Goal: Complete application form

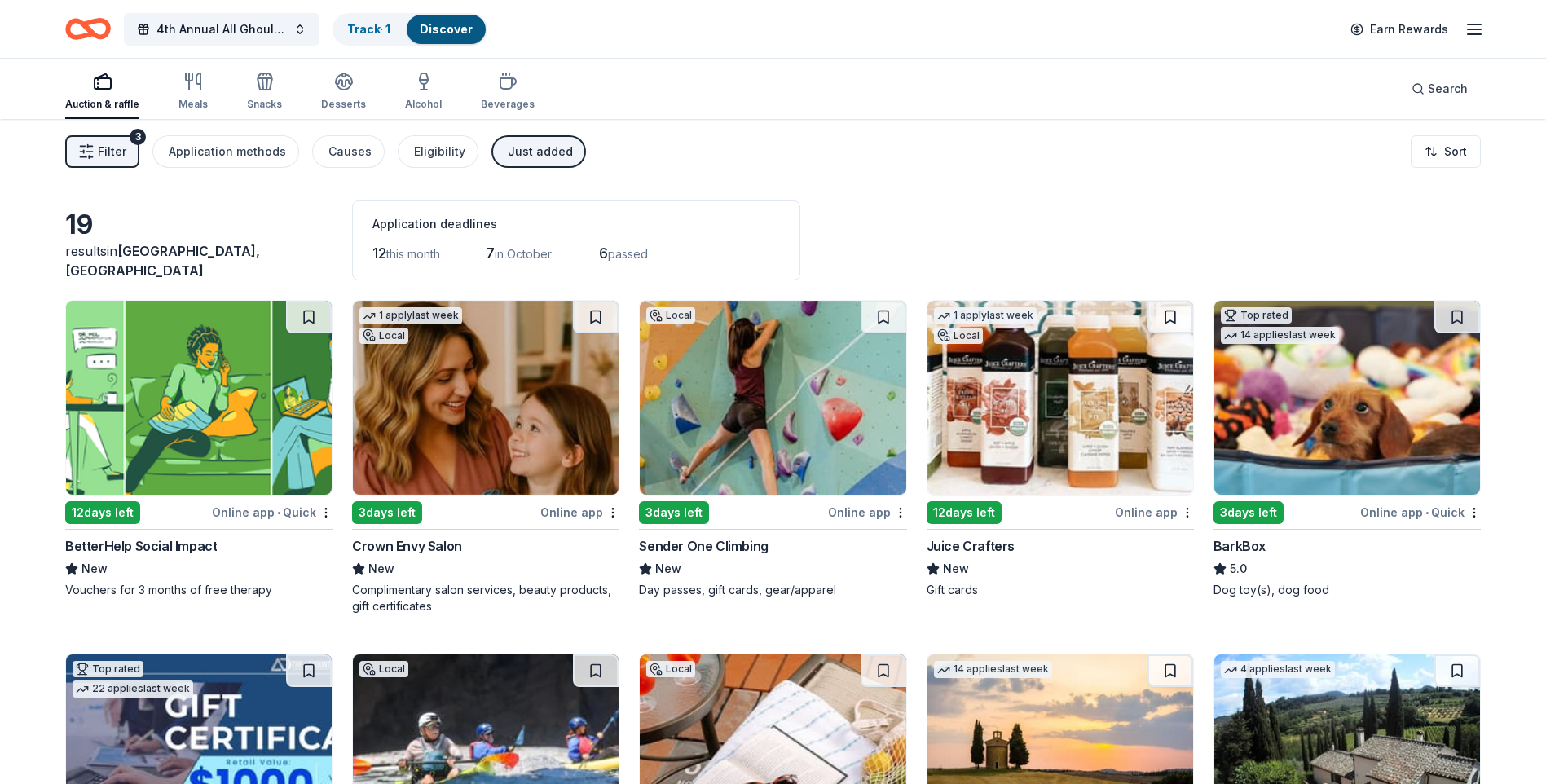
click at [195, 461] on img at bounding box center [199, 398] width 266 height 194
click at [98, 89] on rect "button" at bounding box center [102, 83] width 16 height 10
click at [539, 148] on div "Just added" at bounding box center [540, 151] width 65 height 20
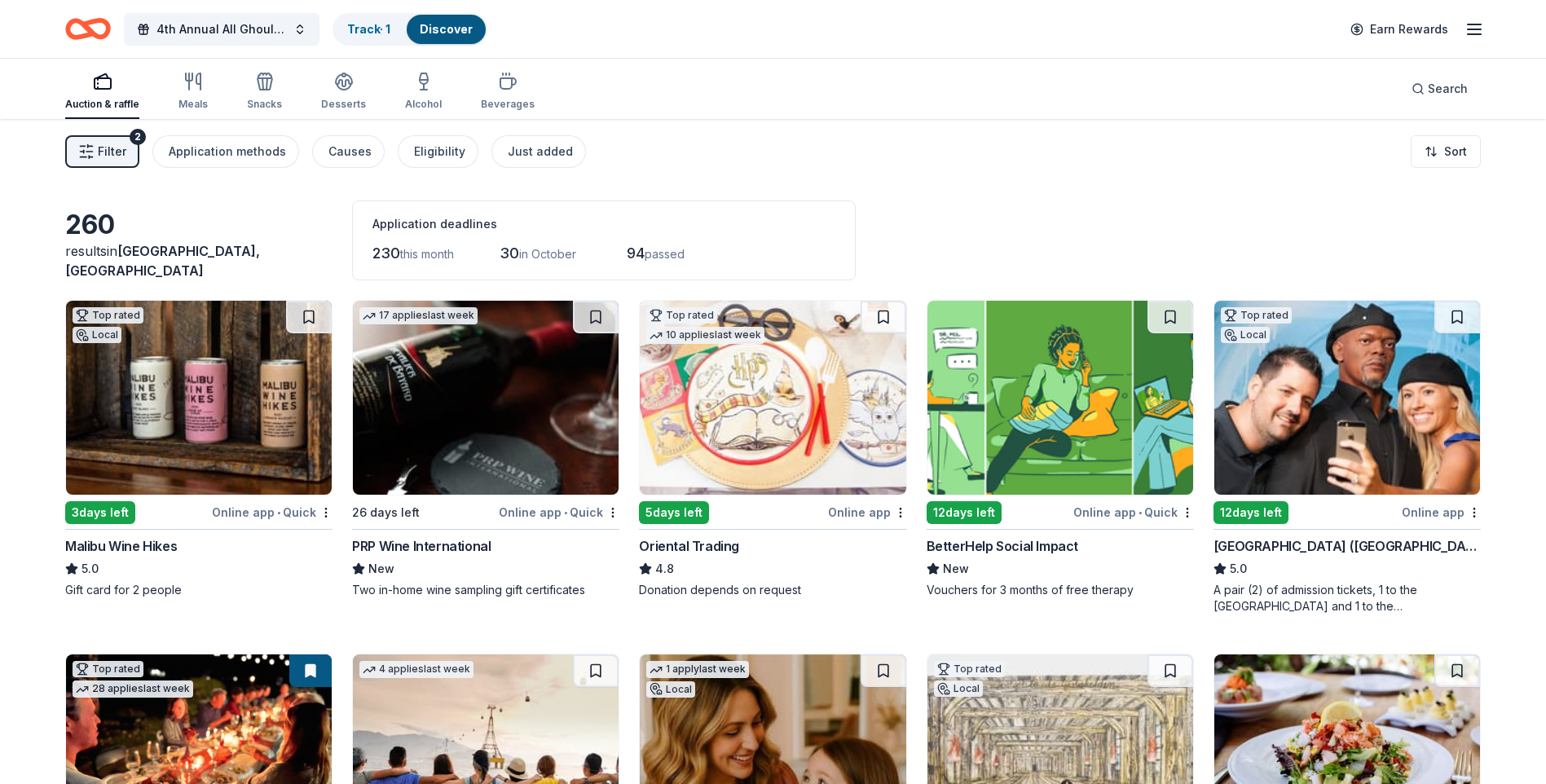
click at [93, 92] on div "Auction & raffle" at bounding box center [102, 92] width 74 height 39
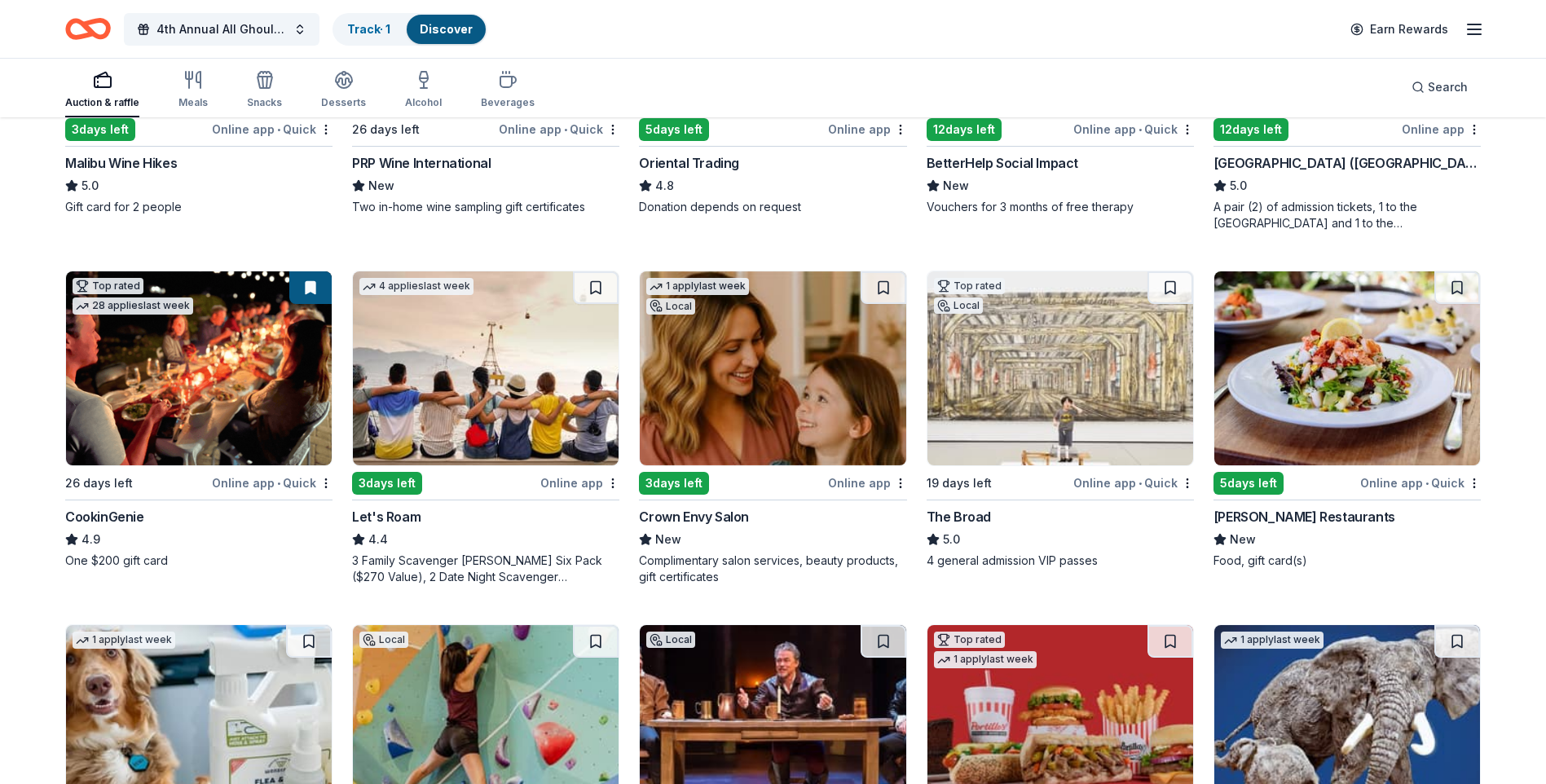
scroll to position [407, 0]
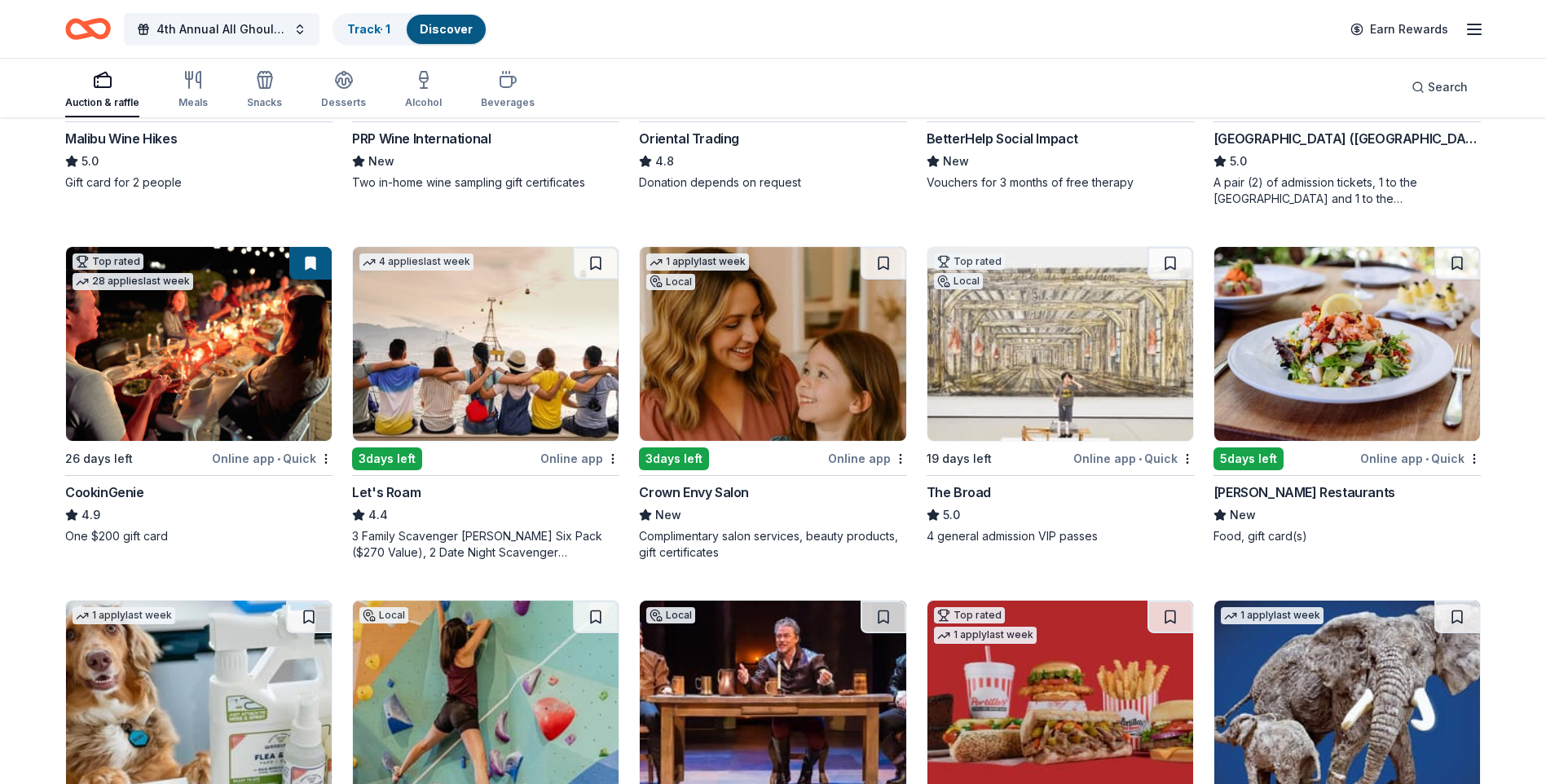
click at [1387, 367] on img at bounding box center [1348, 344] width 266 height 194
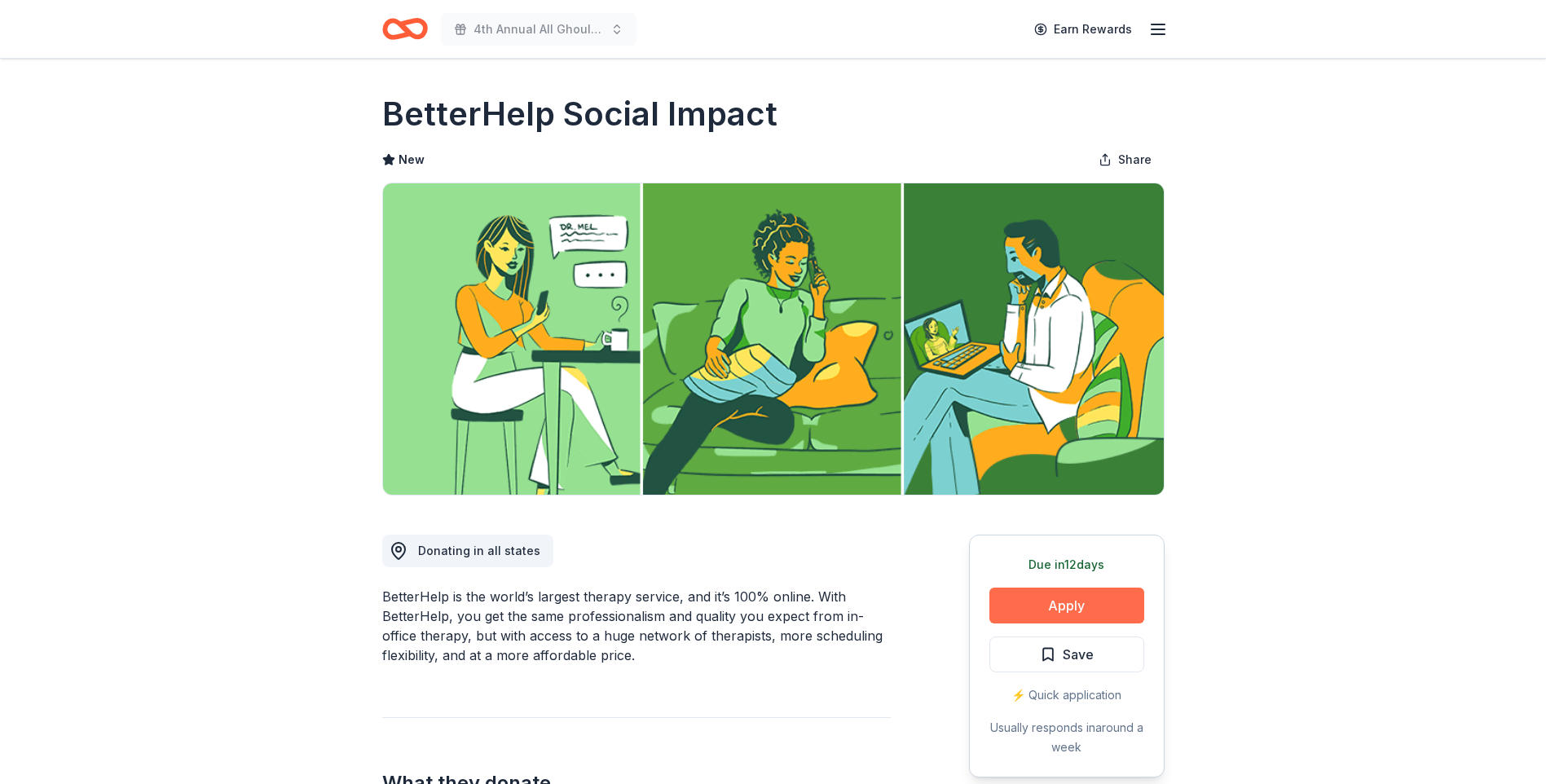
click at [1066, 606] on button "Apply" at bounding box center [1066, 606] width 155 height 36
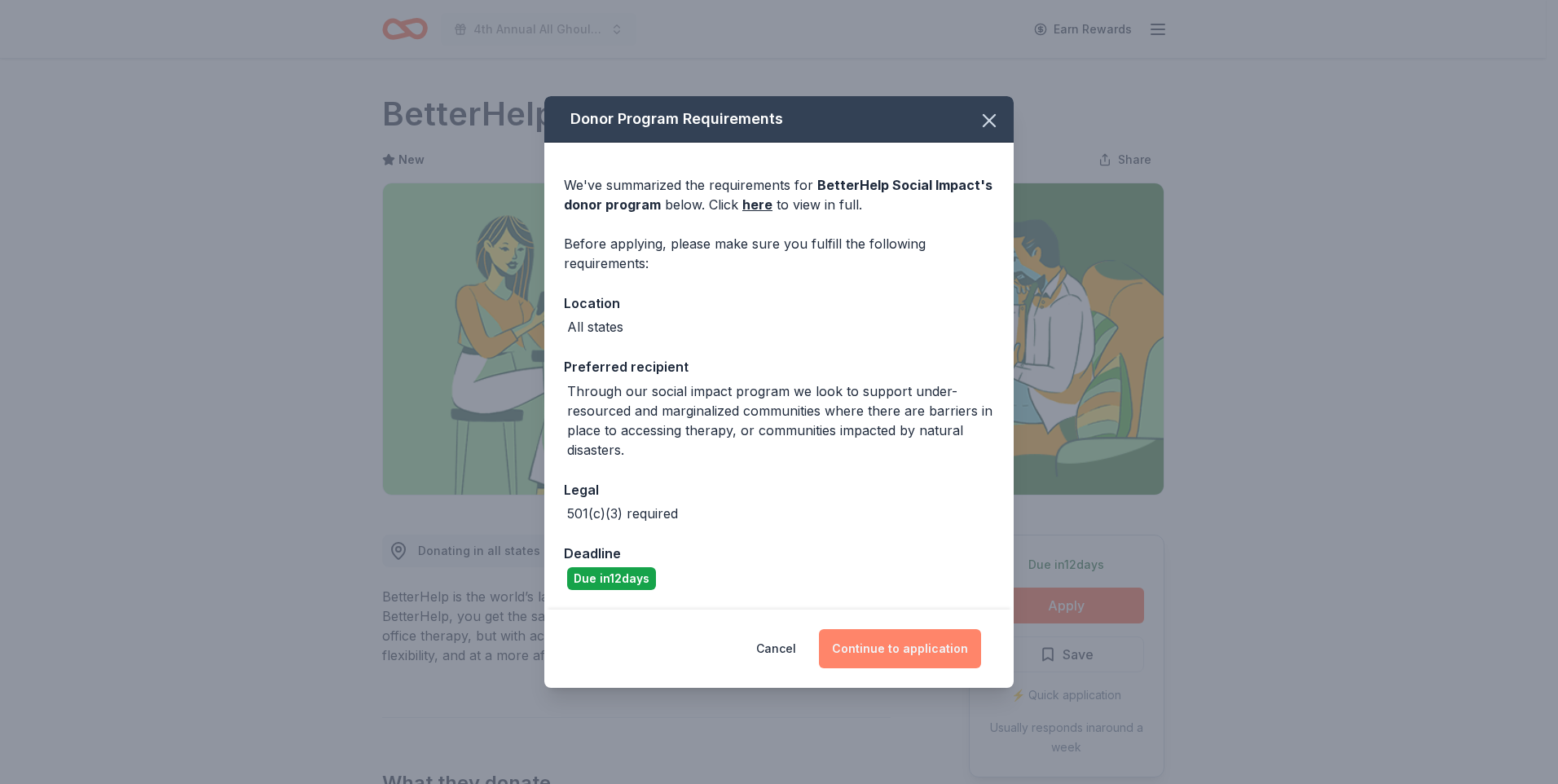
click at [927, 654] on button "Continue to application" at bounding box center [900, 648] width 162 height 39
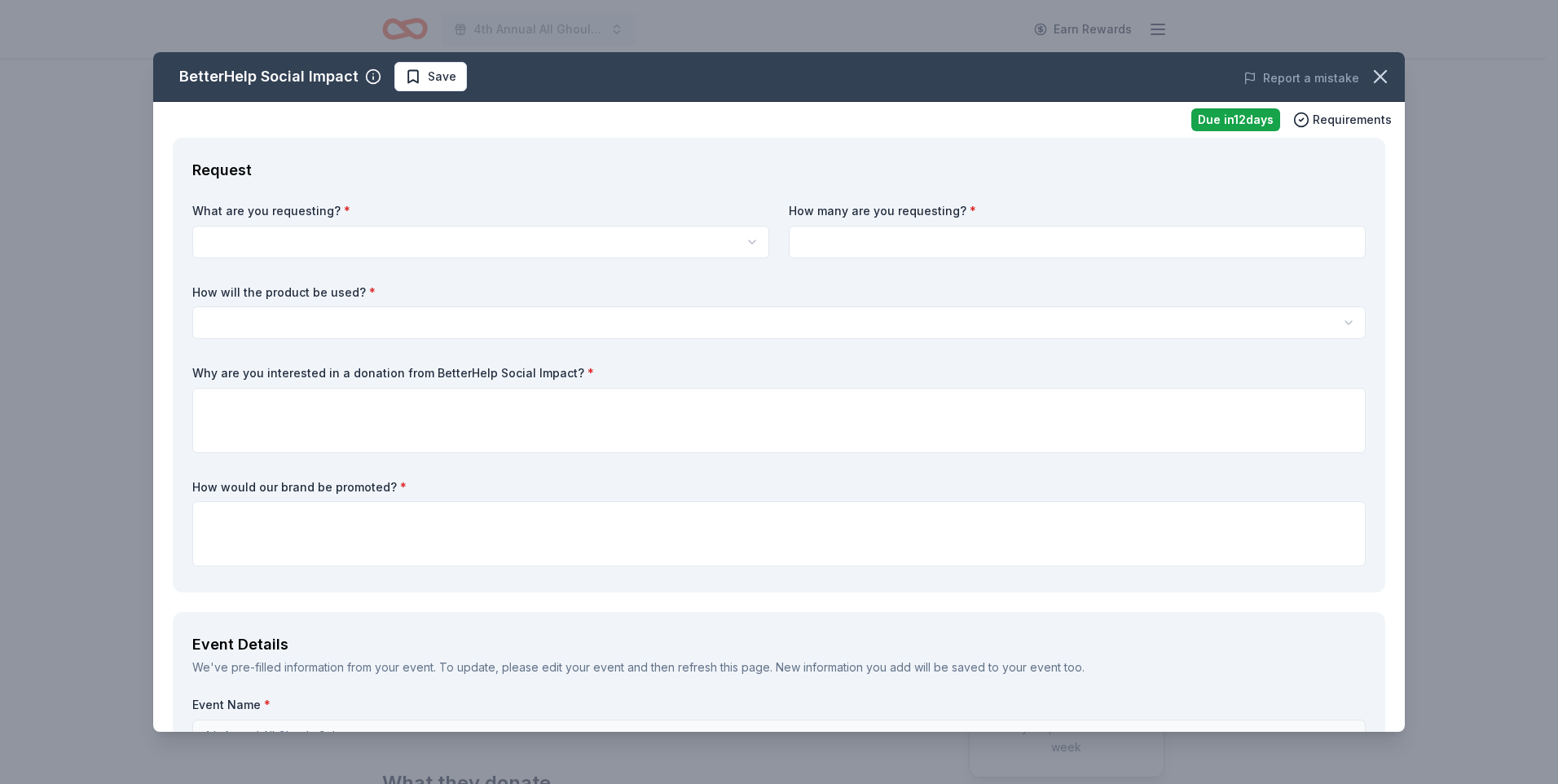
click at [521, 257] on body "4th Annual All Ghouls Gala Earn Rewards Due in 12 days Share BetterHelp Social …" at bounding box center [773, 392] width 1546 height 784
select select "Vouchers for 3 months of free therapy"
click at [859, 235] on input at bounding box center [1078, 242] width 577 height 33
type input "1"
click at [693, 332] on html "4th Annual All Ghouls Gala Earn Rewards Due in 12 days Share BetterHelp Social …" at bounding box center [779, 392] width 1558 height 784
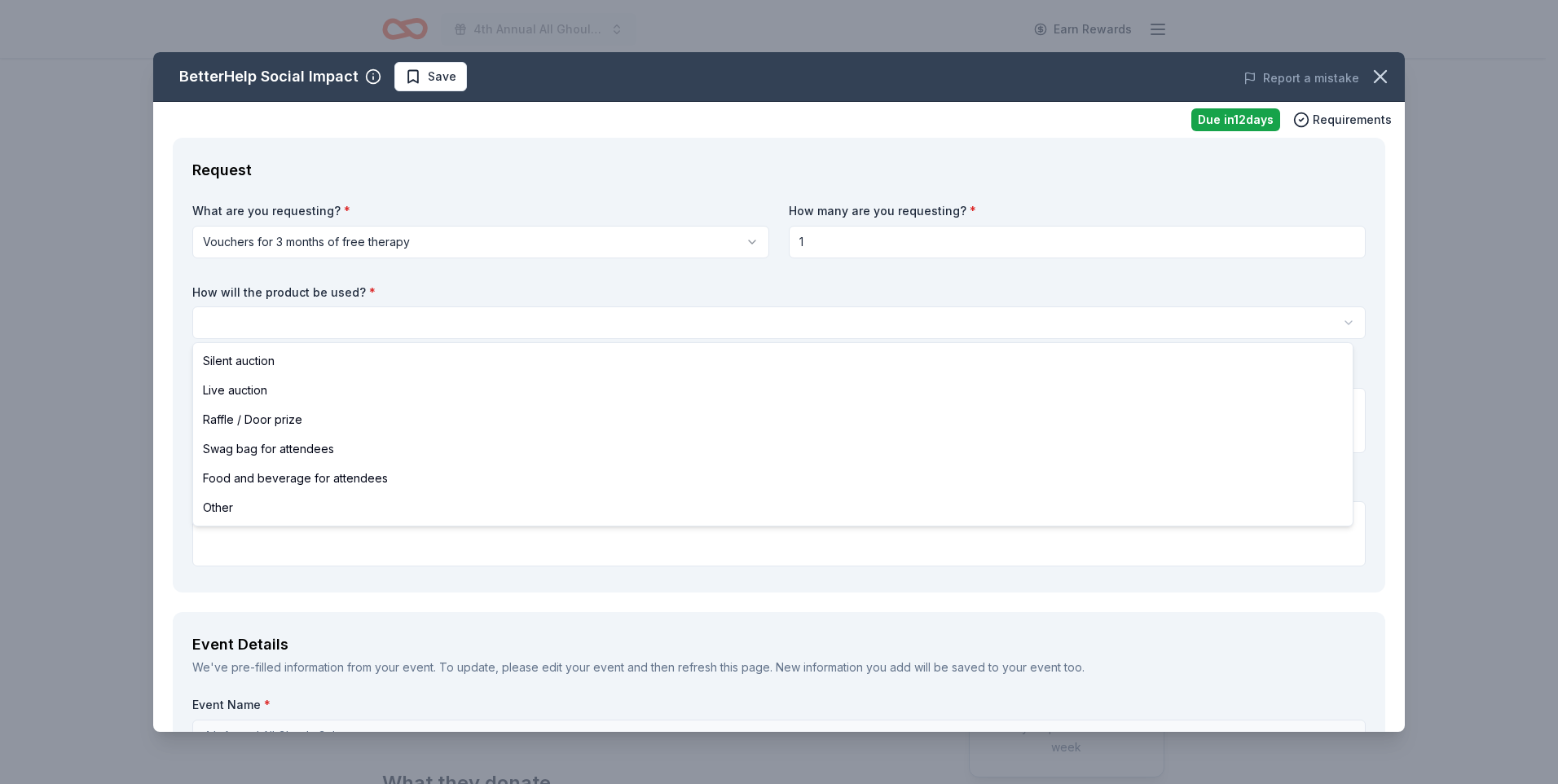
select select "silentAuction"
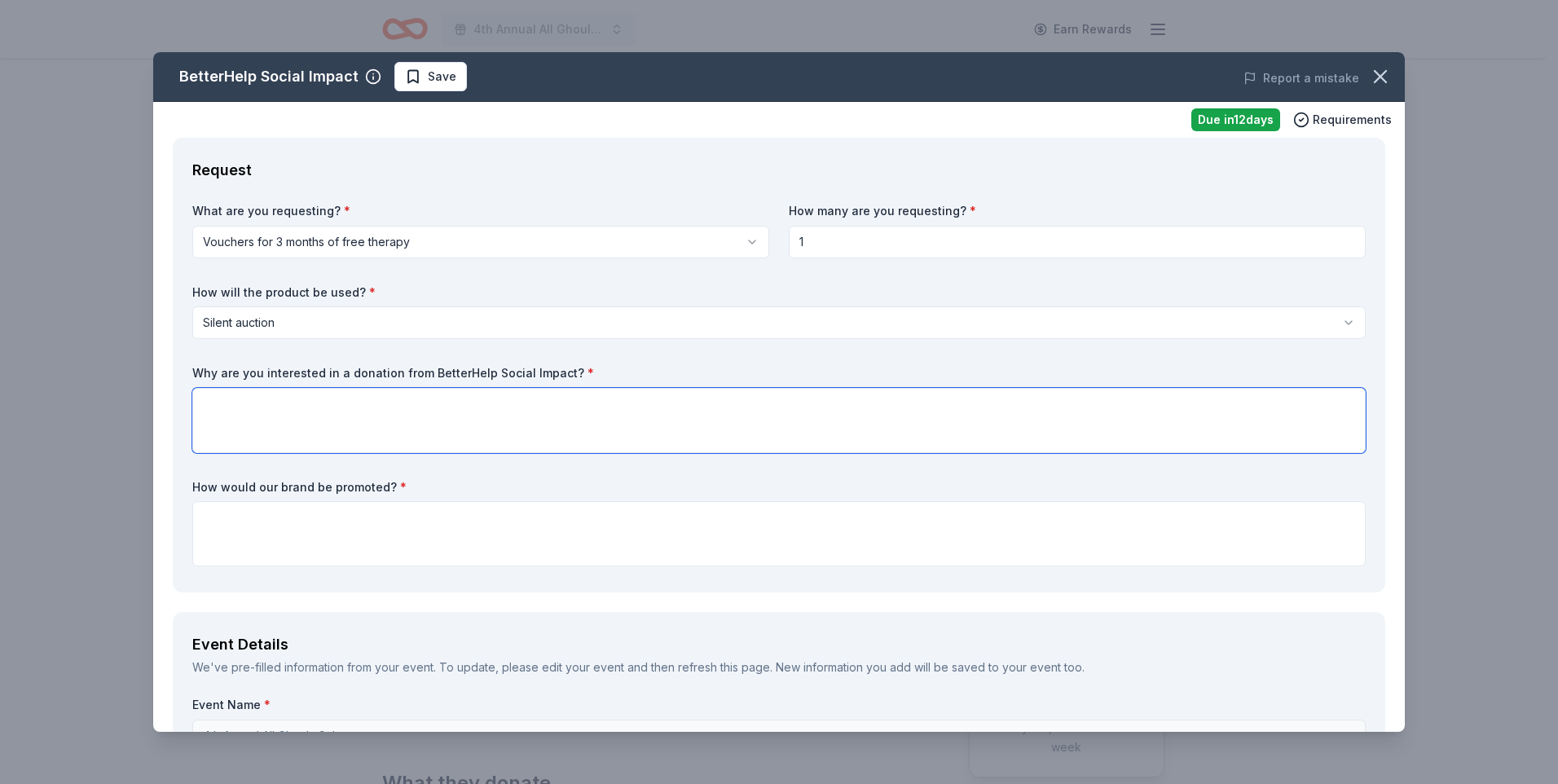
click at [426, 401] on textarea at bounding box center [779, 420] width 1174 height 65
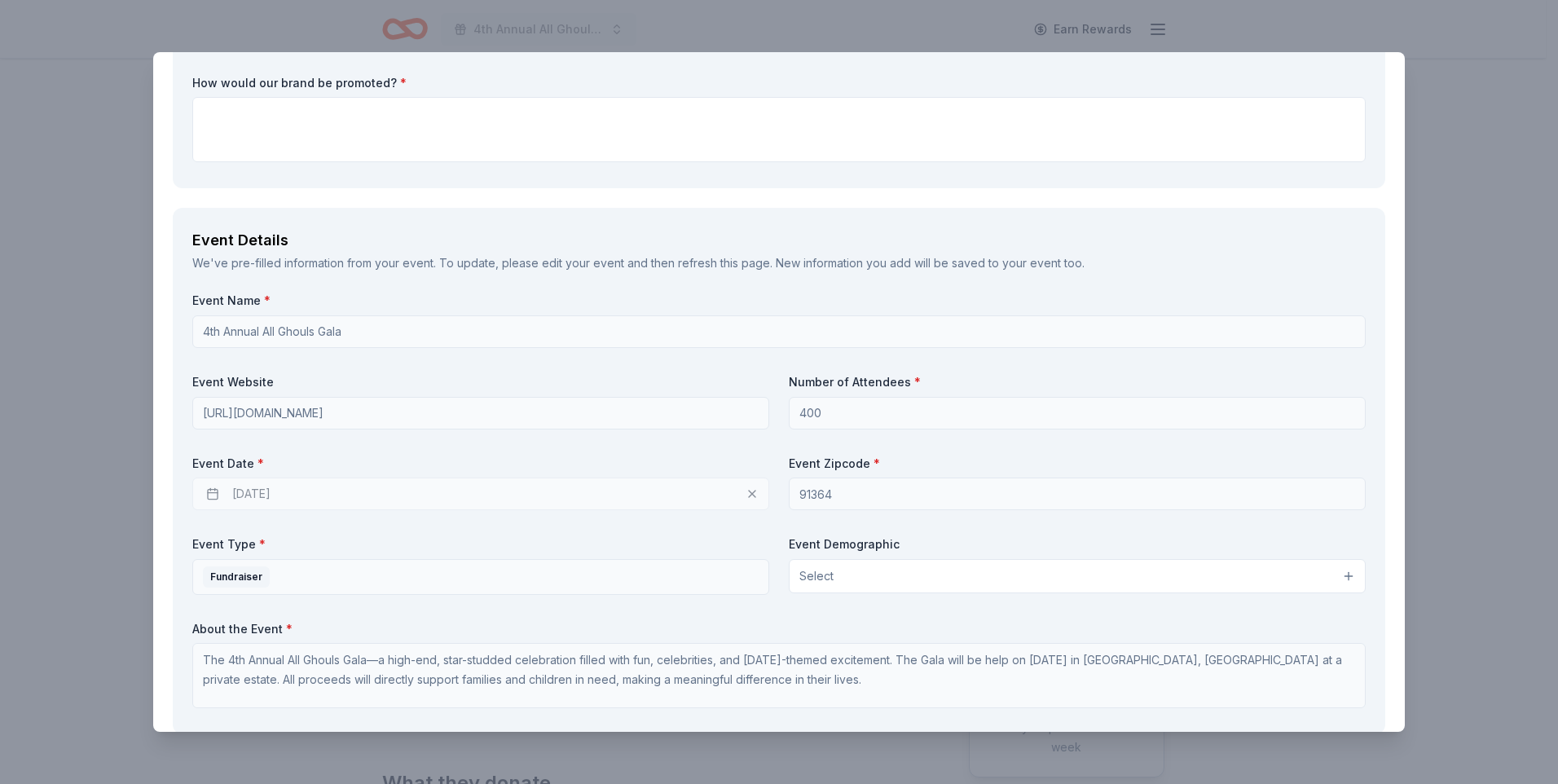
scroll to position [407, 0]
click at [920, 559] on button "Select" at bounding box center [1078, 573] width 577 height 34
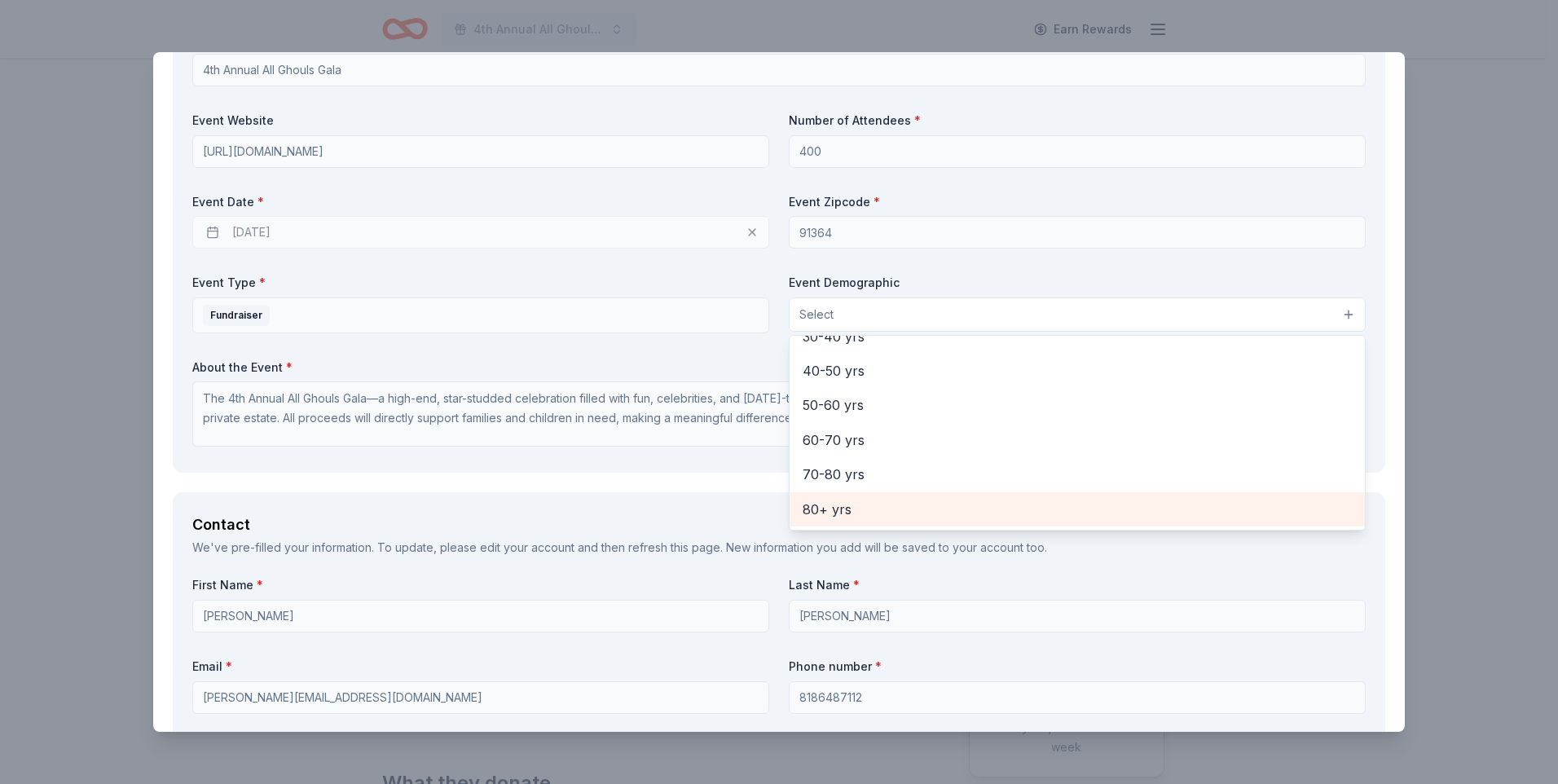
scroll to position [326, 0]
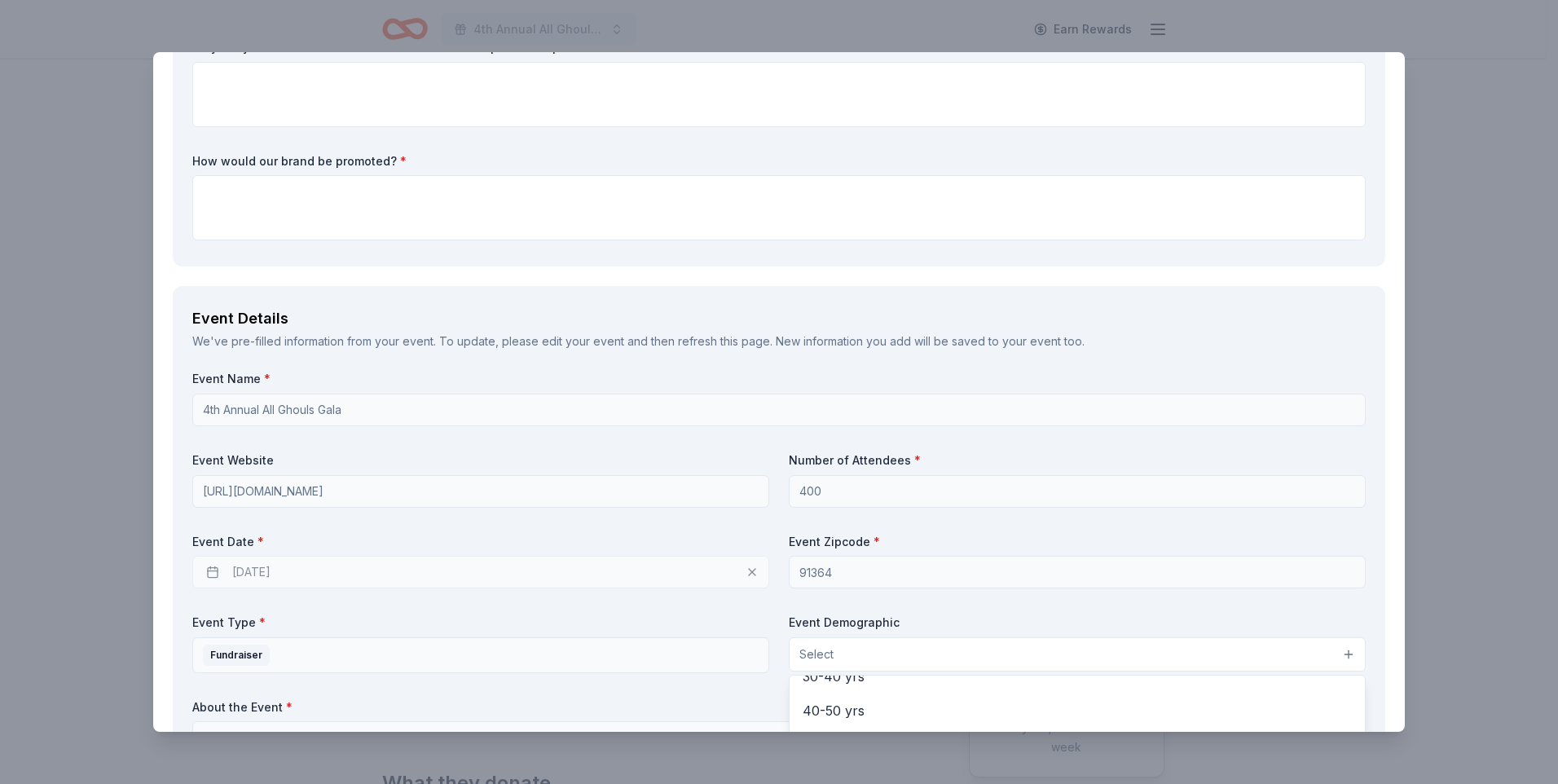
click at [979, 592] on div "Event Name * 4th Annual All Ghouls Gala Event Website https://aesbid.co/ELP/GHO…" at bounding box center [779, 582] width 1174 height 422
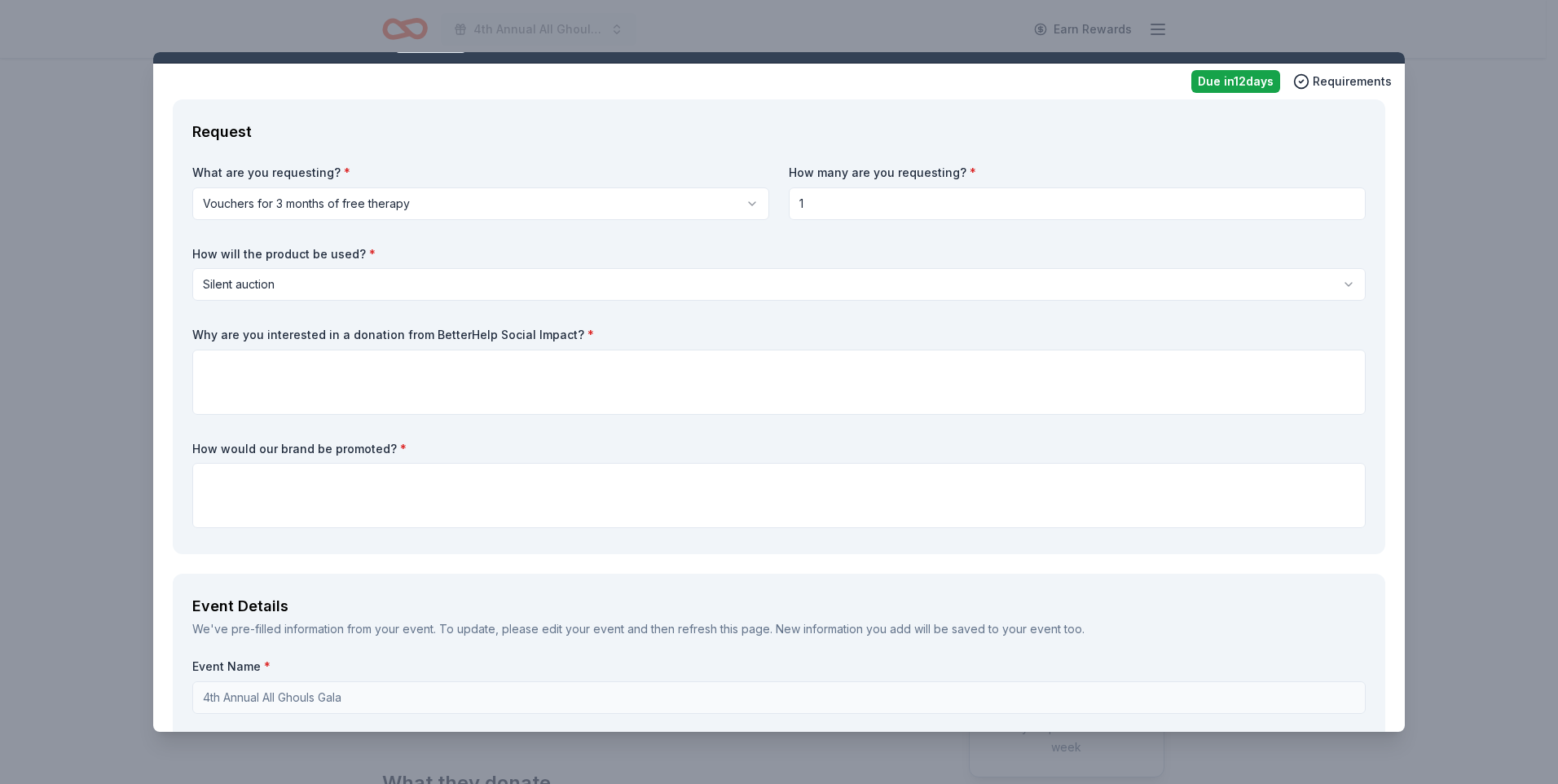
scroll to position [16, 0]
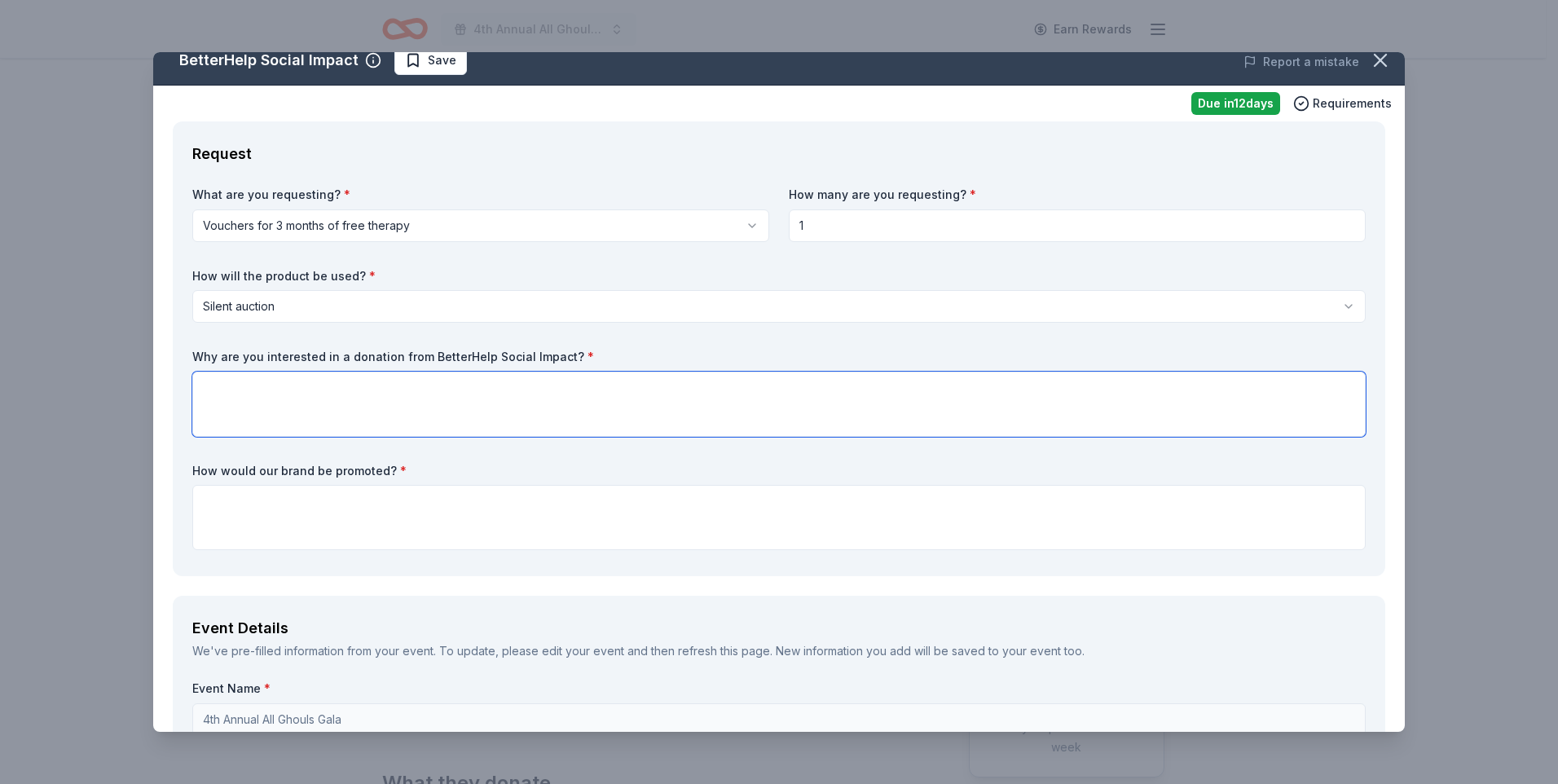
click at [421, 395] on textarea at bounding box center [779, 404] width 1174 height 65
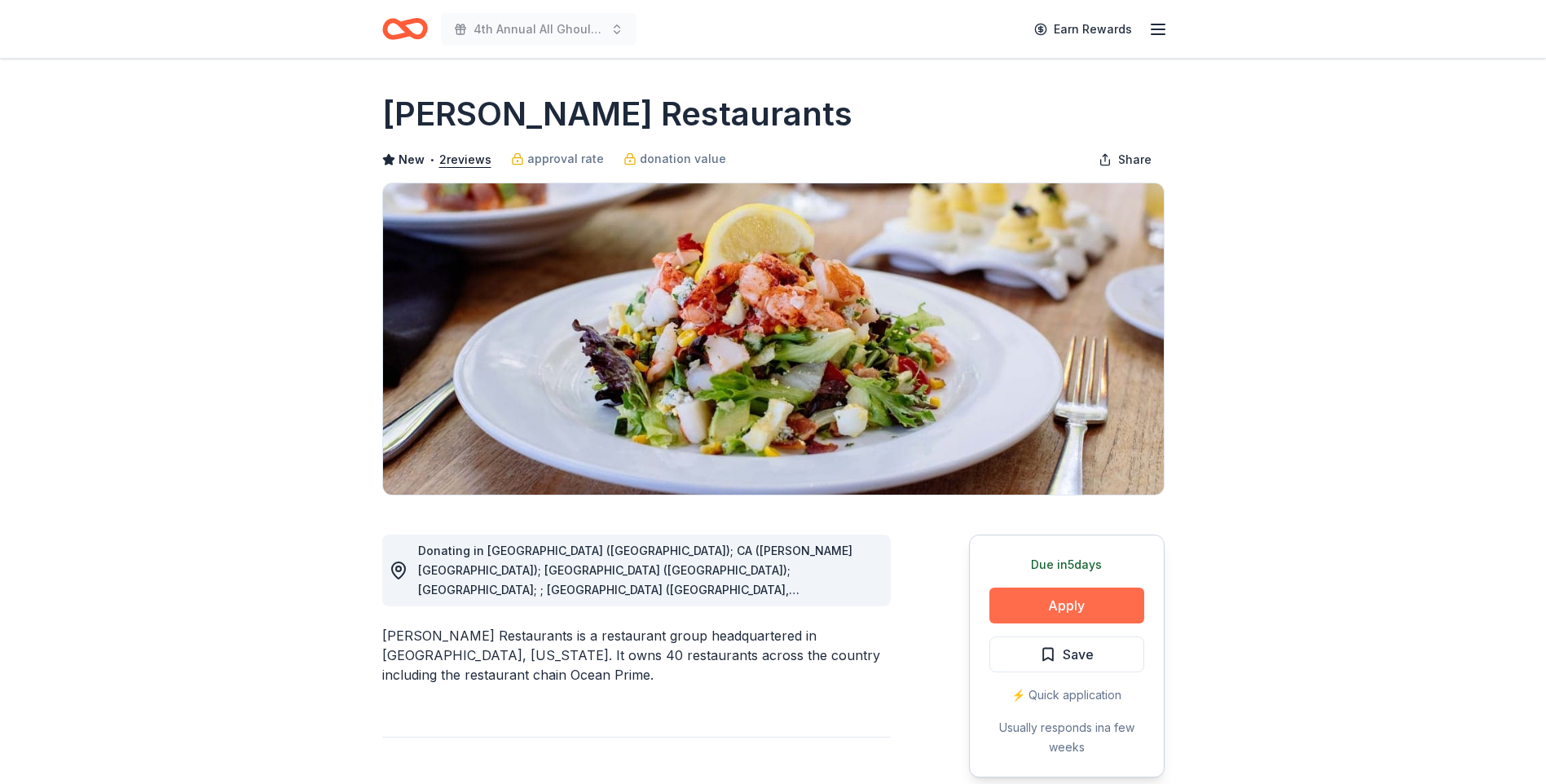
click at [1084, 595] on button "Apply" at bounding box center [1066, 606] width 155 height 36
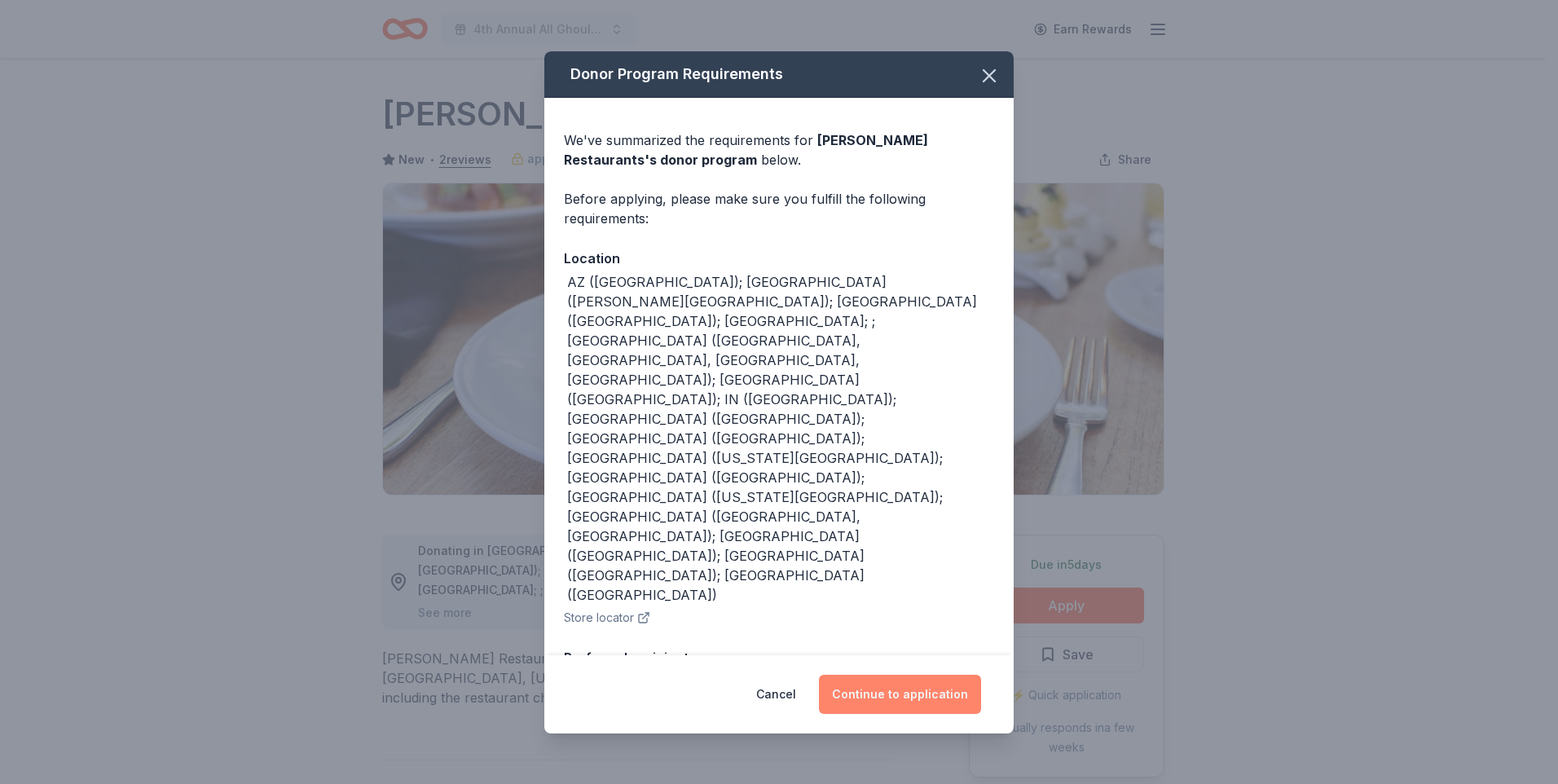
click at [872, 685] on button "Continue to application" at bounding box center [900, 695] width 162 height 39
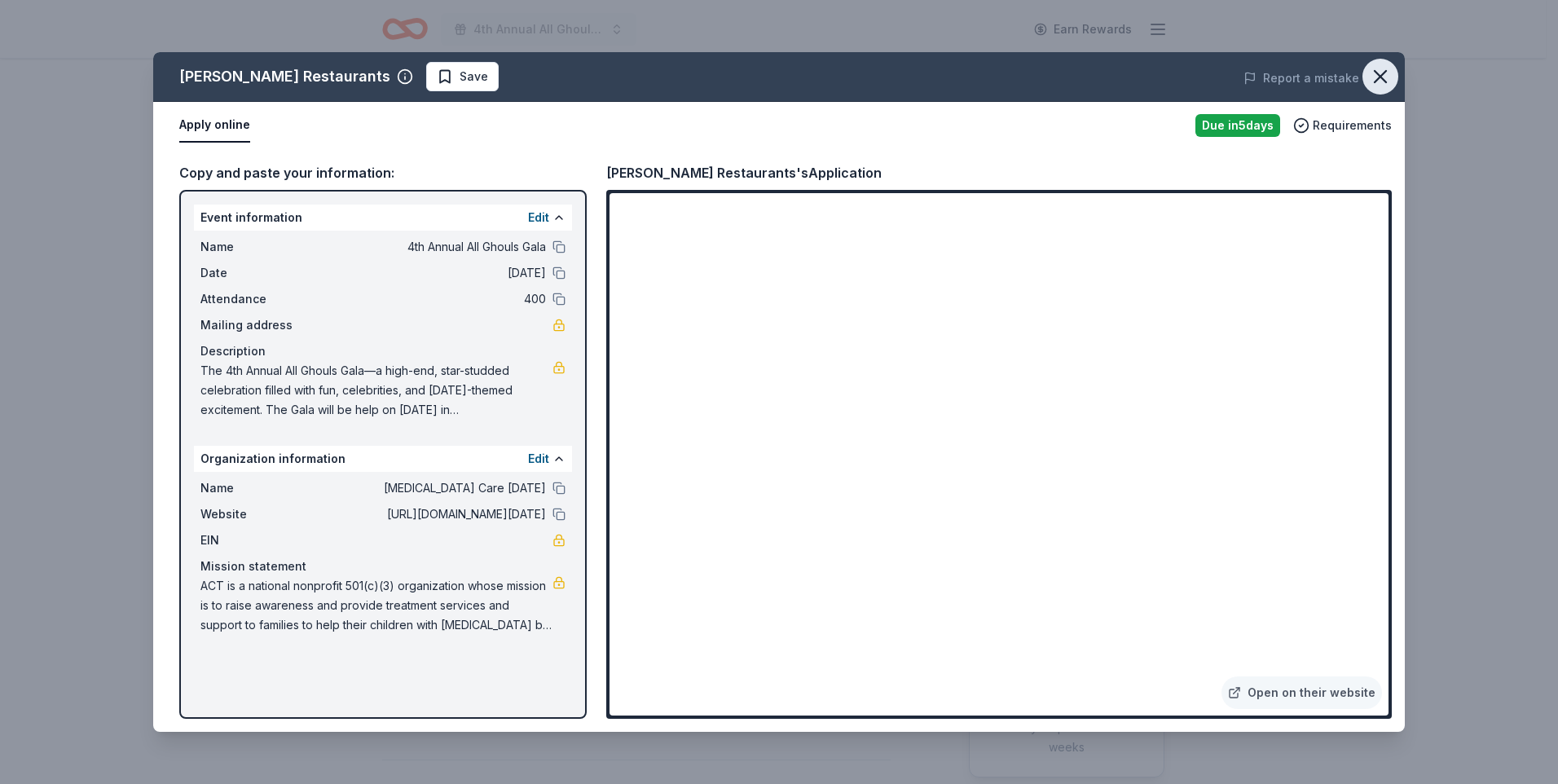
click at [1382, 73] on icon "button" at bounding box center [1380, 76] width 23 height 23
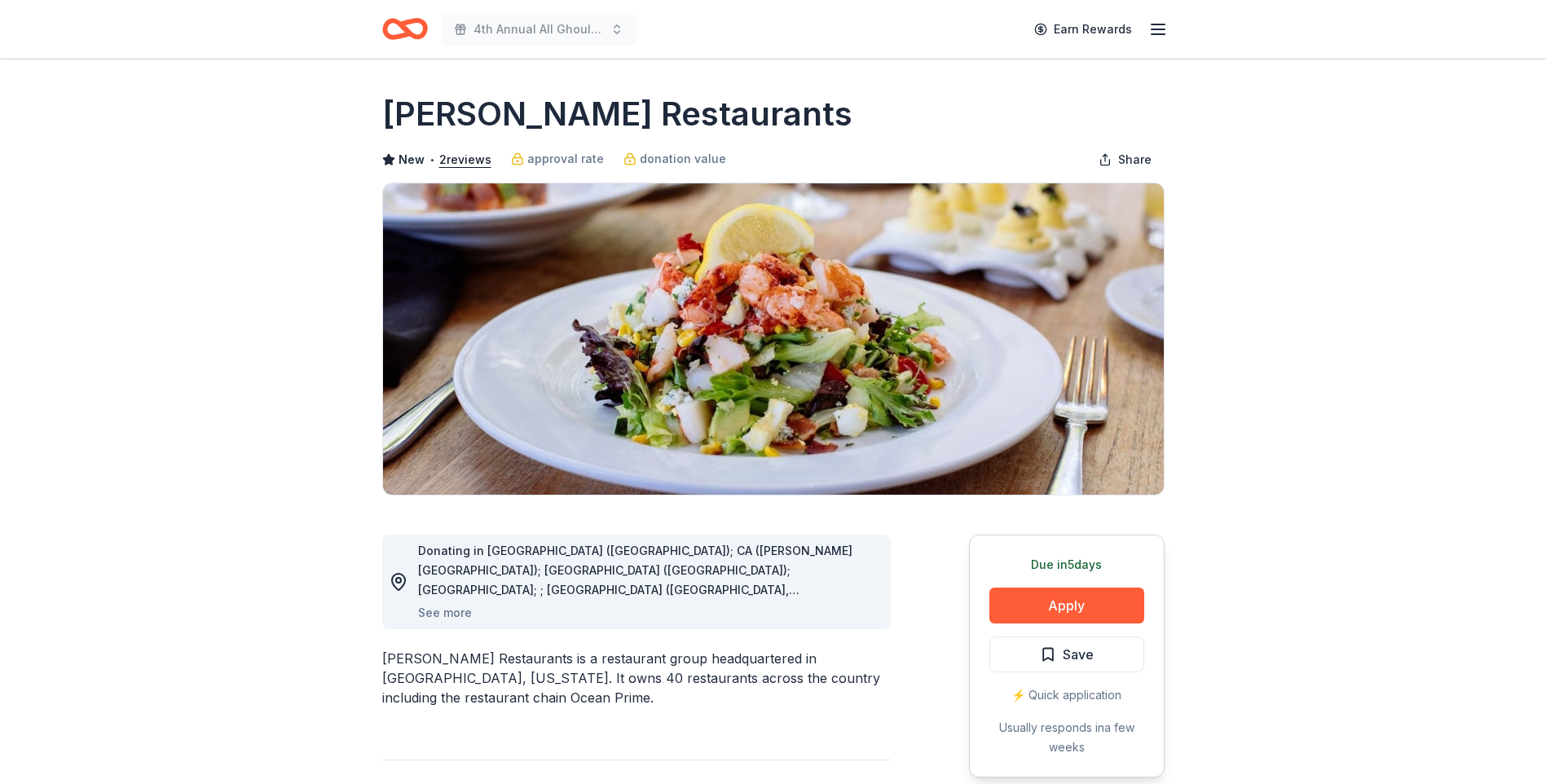
drag, startPoint x: 1379, startPoint y: 117, endPoint x: 1468, endPoint y: 72, distance: 99.7
